Goal: Task Accomplishment & Management: Manage account settings

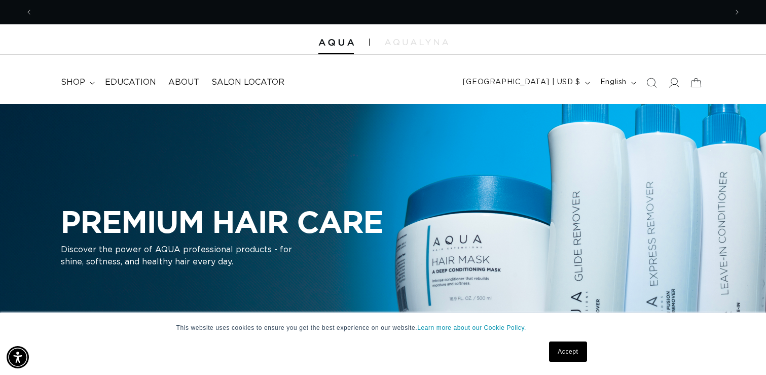
scroll to position [0, 1388]
click at [674, 86] on icon at bounding box center [673, 82] width 11 height 11
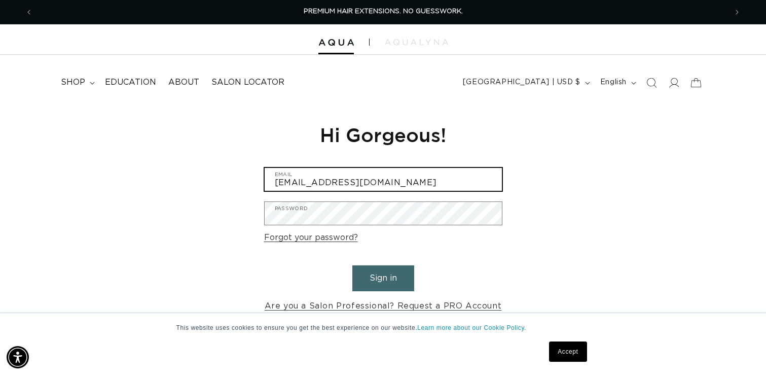
click at [367, 178] on input "nikkicherie3@gmail.com" at bounding box center [383, 179] width 237 height 23
click at [403, 180] on input "nikkicherie3@gmail.com" at bounding box center [383, 179] width 237 height 23
click at [404, 180] on input "[EMAIL_ADDRESS][DOMAIN_NAME]" at bounding box center [383, 179] width 237 height 23
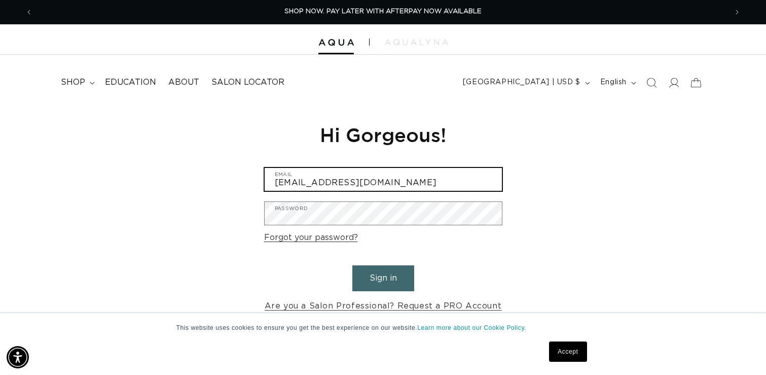
click at [404, 180] on input "[EMAIL_ADDRESS][DOMAIN_NAME]" at bounding box center [383, 179] width 237 height 23
type input "[PERSON_NAME][EMAIL_ADDRESS][DOMAIN_NAME]"
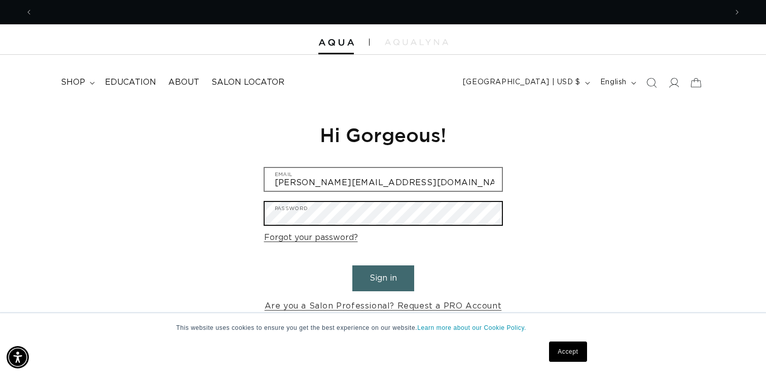
scroll to position [0, 1388]
click at [352, 265] on button "Sign in" at bounding box center [383, 278] width 62 height 26
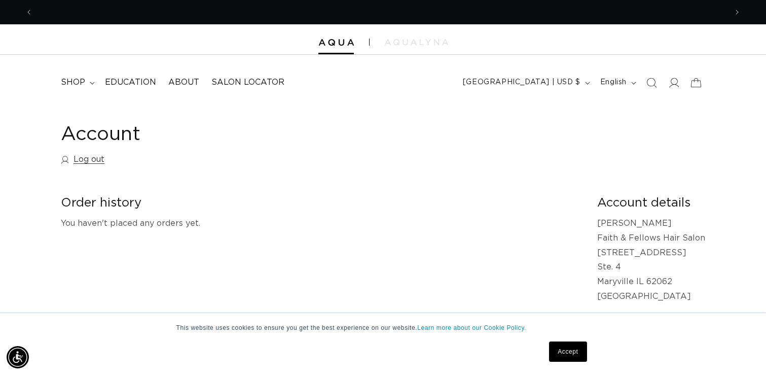
scroll to position [0, 1388]
click at [675, 82] on icon at bounding box center [673, 82] width 11 height 11
click at [586, 83] on icon "button" at bounding box center [587, 83] width 5 height 3
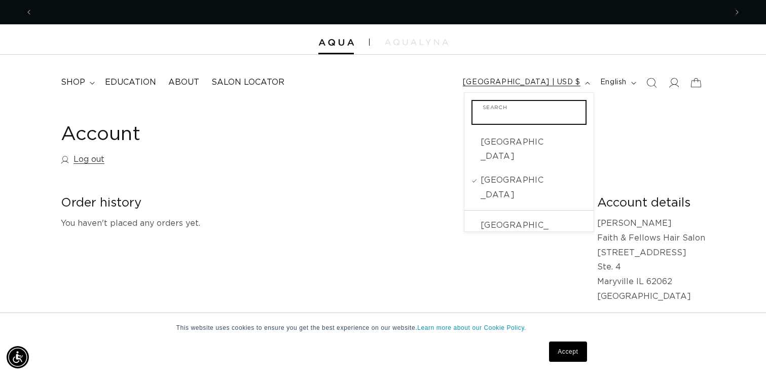
scroll to position [0, 694]
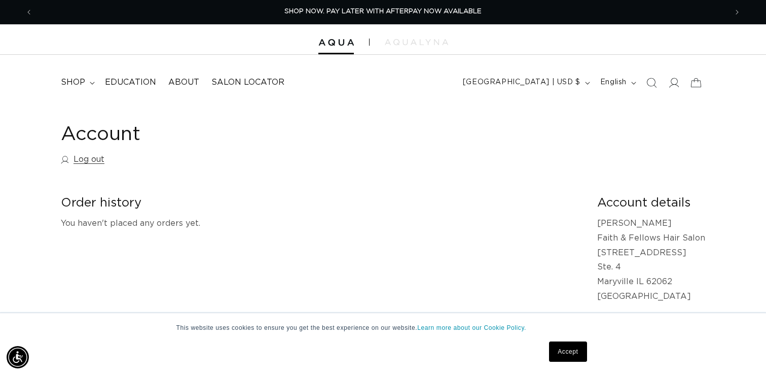
click at [624, 123] on h1 "Account" at bounding box center [383, 134] width 645 height 25
click at [99, 162] on link "Log out" at bounding box center [83, 159] width 44 height 15
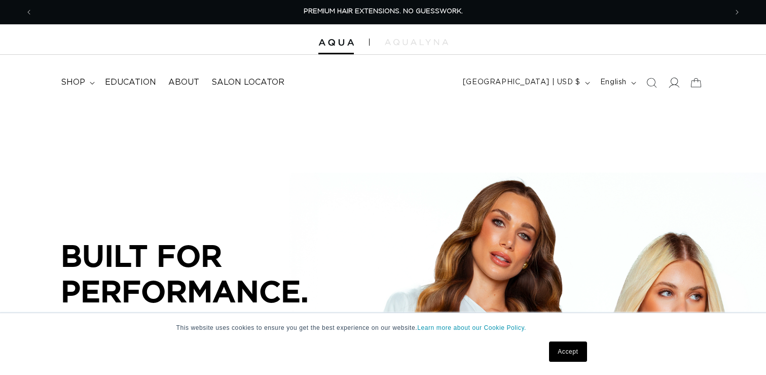
click at [672, 85] on icon at bounding box center [674, 83] width 11 height 10
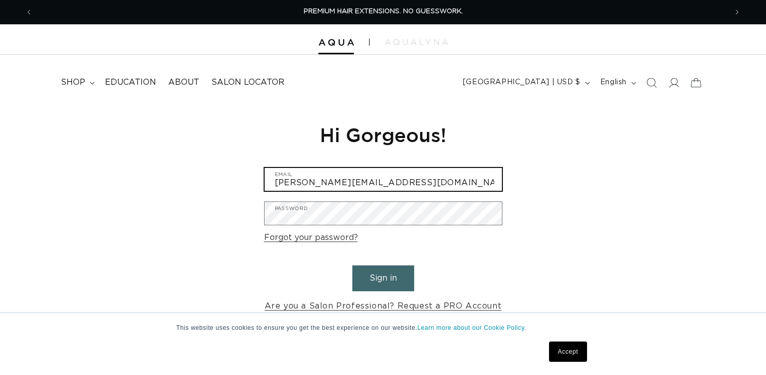
click at [422, 185] on input "[PERSON_NAME][EMAIL_ADDRESS][DOMAIN_NAME]" at bounding box center [383, 179] width 237 height 23
type input "[EMAIL_ADDRESS][DOMAIN_NAME]"
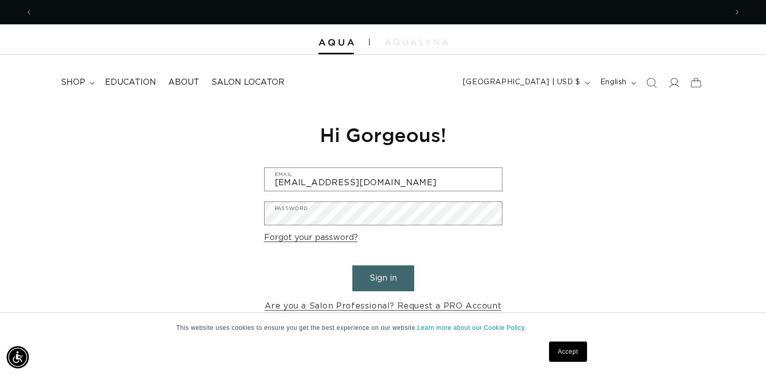
scroll to position [0, 694]
click at [389, 279] on button "Sign in" at bounding box center [383, 278] width 62 height 26
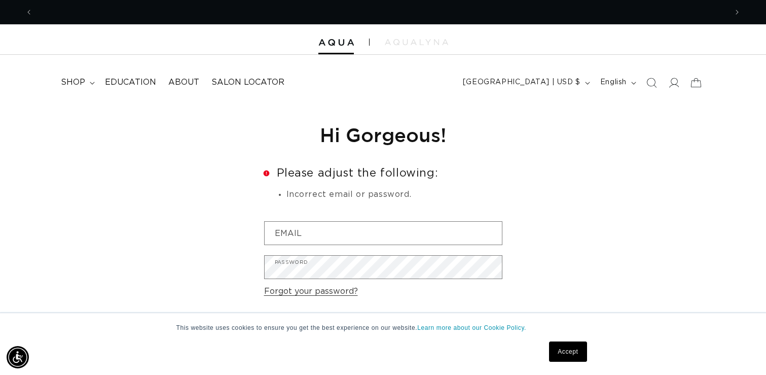
scroll to position [0, 694]
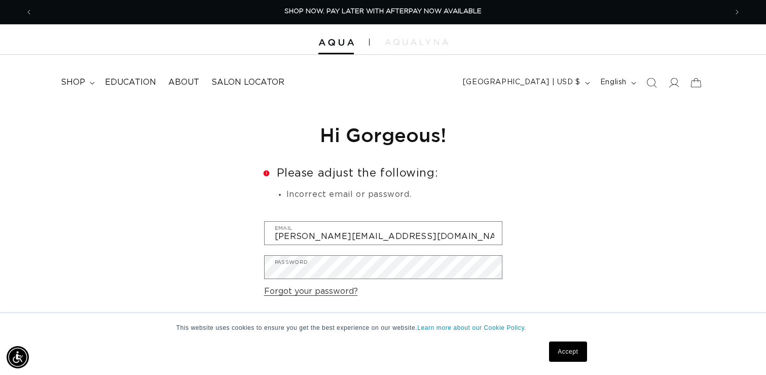
click at [432, 193] on li "Incorrect email or password." at bounding box center [395, 194] width 216 height 13
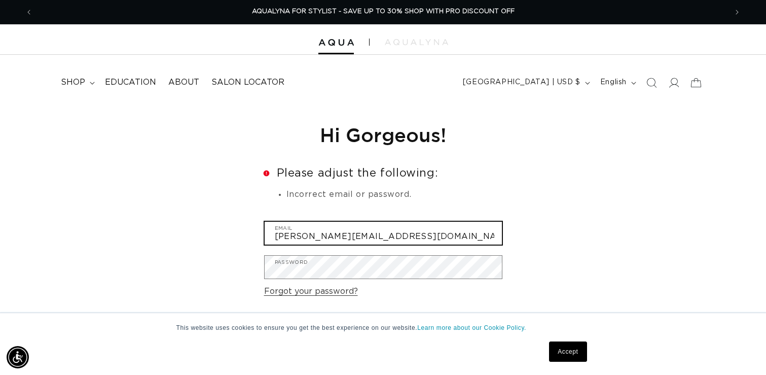
click at [418, 241] on input "joanna@faithandfellows.com" at bounding box center [383, 233] width 237 height 23
type input "nikkicherie3@gmail.com"
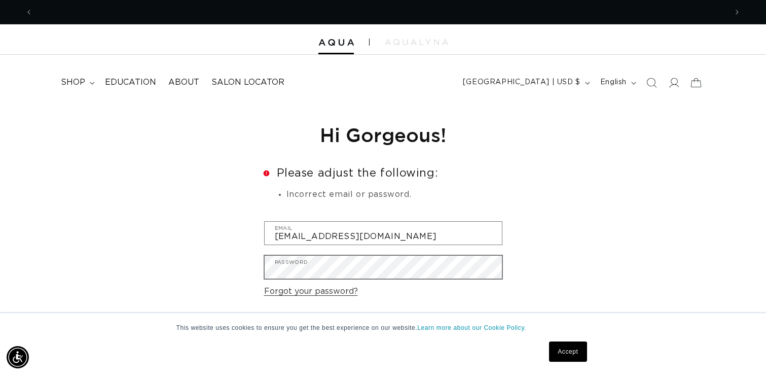
scroll to position [0, 0]
click at [645, 217] on div "Reset your password We will send you an email to reset your password Email Subm…" at bounding box center [383, 244] width 766 height 281
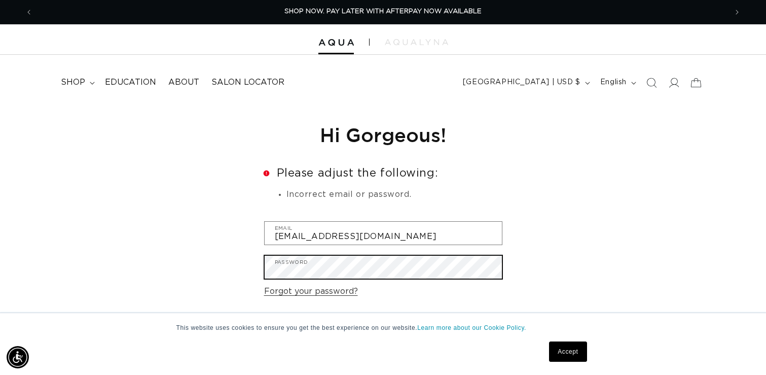
click at [352, 319] on button "Sign in" at bounding box center [383, 332] width 62 height 26
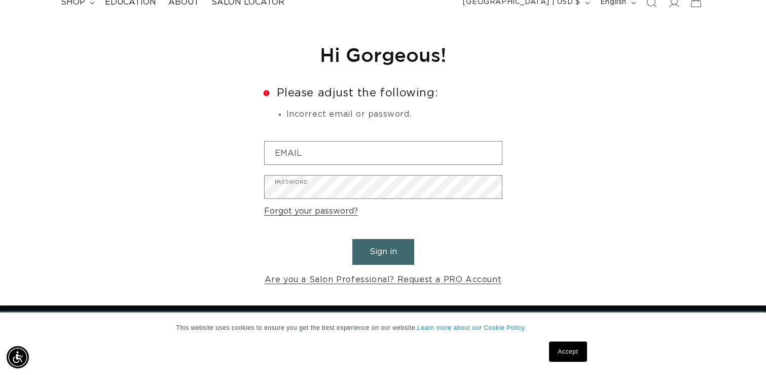
scroll to position [89, 0]
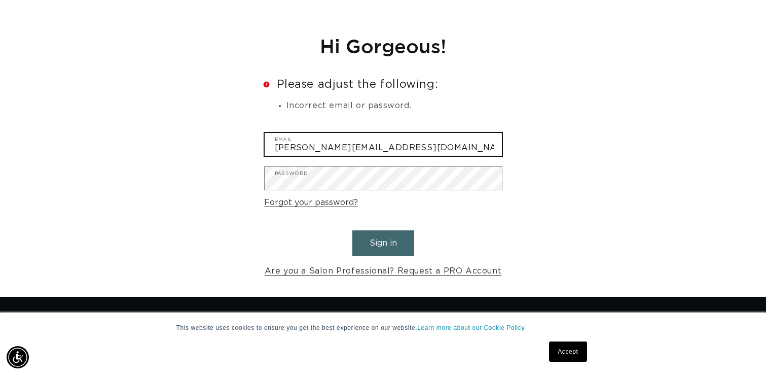
click at [431, 154] on input "joanna@faithandfellows.com" at bounding box center [383, 144] width 237 height 23
type input "nikkicherie3@gmail.com"
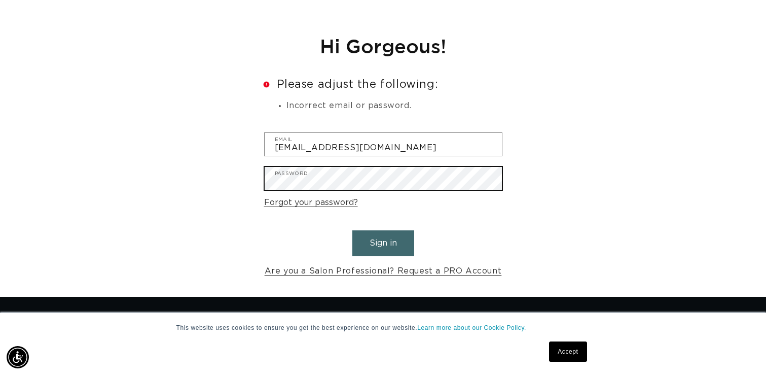
scroll to position [0, 1388]
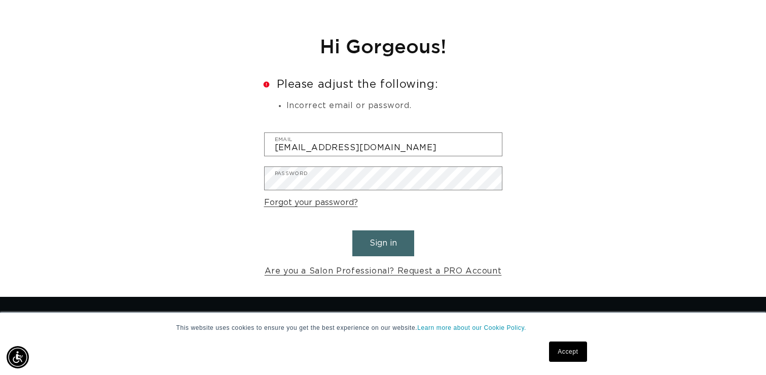
click at [397, 248] on button "Sign in" at bounding box center [383, 243] width 62 height 26
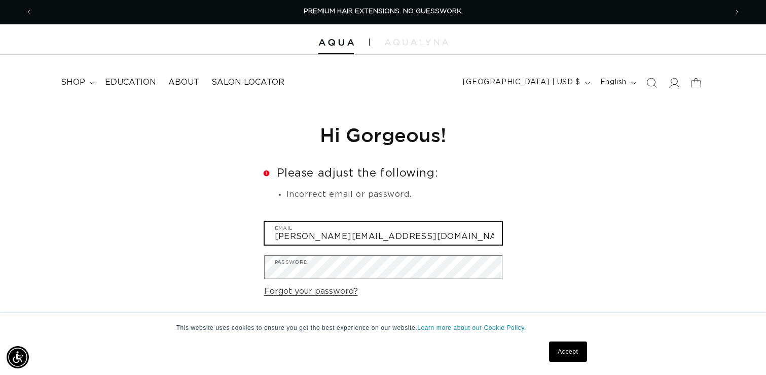
click at [461, 242] on input "joanna@faithandfellows.com" at bounding box center [383, 233] width 237 height 23
type input "nikkicherie3@gmail.com"
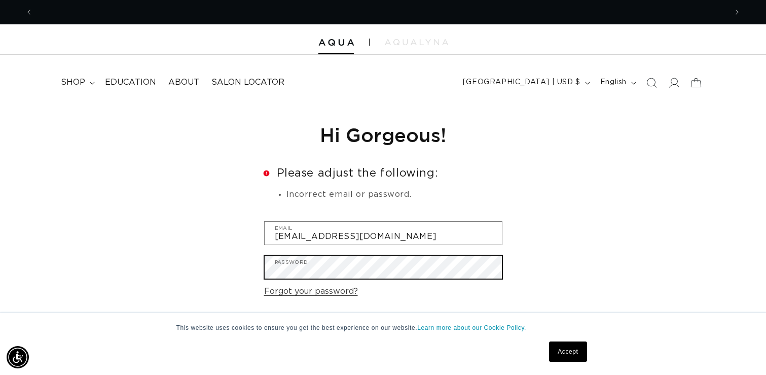
scroll to position [0, 694]
click at [352, 319] on button "Sign in" at bounding box center [383, 332] width 62 height 26
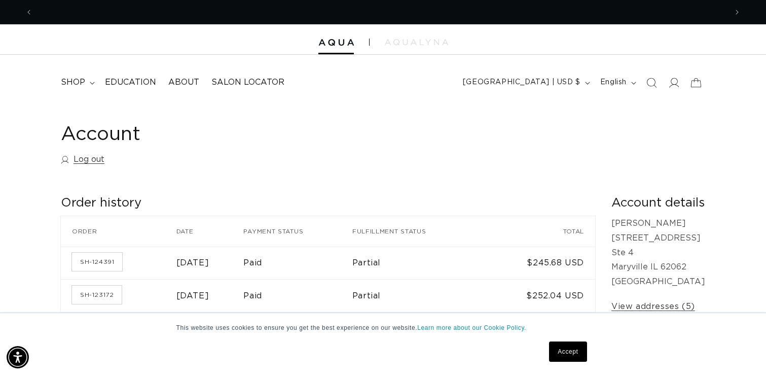
scroll to position [0, 1388]
click at [183, 264] on time "July 17, 2025" at bounding box center [192, 263] width 33 height 8
click at [88, 261] on link "SH-124391" at bounding box center [97, 262] width 50 height 18
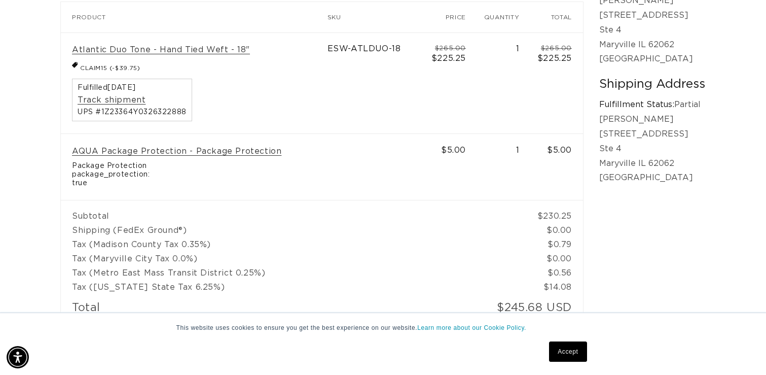
scroll to position [0, 1388]
click at [568, 352] on link "Accept" at bounding box center [568, 351] width 38 height 20
